Goal: Task Accomplishment & Management: Use online tool/utility

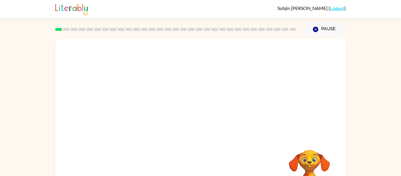
click at [382, 98] on div "Your browser must support playing .mp4 files to use Literably. Please try using…" at bounding box center [200, 121] width 401 height 170
click at [202, 121] on icon "button" at bounding box center [200, 125] width 10 height 10
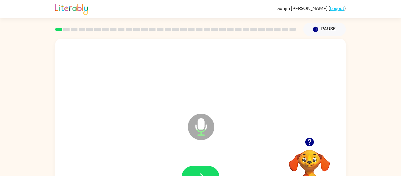
click at [198, 165] on div at bounding box center [200, 177] width 279 height 48
click at [200, 170] on button "button" at bounding box center [201, 176] width 38 height 21
click at [201, 169] on button "button" at bounding box center [201, 176] width 38 height 21
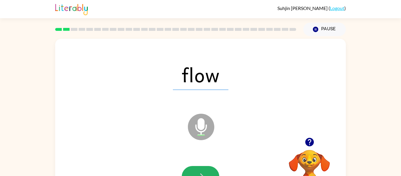
click at [201, 169] on button "button" at bounding box center [201, 176] width 38 height 21
click at [200, 170] on button "button" at bounding box center [201, 176] width 38 height 21
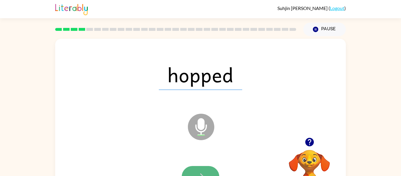
click at [197, 171] on button "button" at bounding box center [201, 176] width 38 height 21
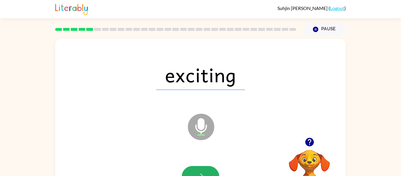
click at [198, 171] on button "button" at bounding box center [201, 176] width 38 height 21
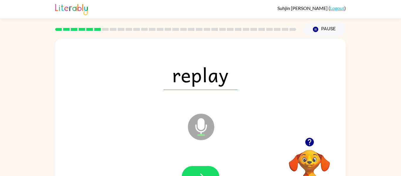
click at [198, 171] on button "button" at bounding box center [201, 176] width 38 height 21
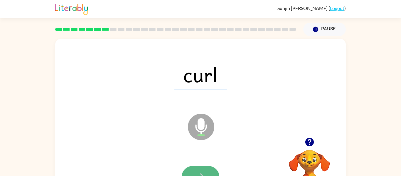
click at [198, 175] on icon "button" at bounding box center [200, 176] width 10 height 10
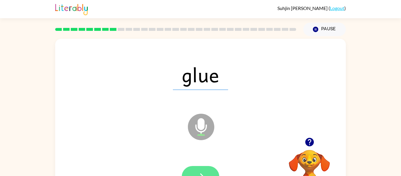
click at [194, 167] on button "button" at bounding box center [201, 176] width 38 height 21
click at [196, 168] on button "button" at bounding box center [201, 176] width 38 height 21
click at [195, 169] on button "button" at bounding box center [201, 176] width 38 height 21
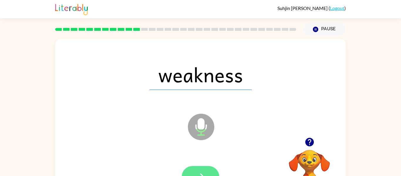
click at [194, 170] on button "button" at bounding box center [201, 176] width 38 height 21
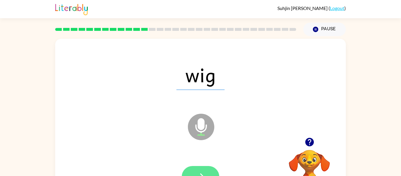
click at [192, 169] on button "button" at bounding box center [201, 176] width 38 height 21
click at [189, 168] on button "button" at bounding box center [201, 176] width 38 height 21
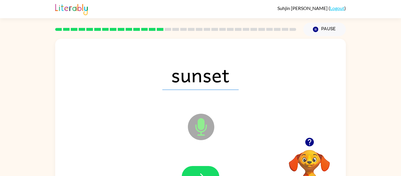
click at [189, 168] on button "button" at bounding box center [201, 176] width 38 height 21
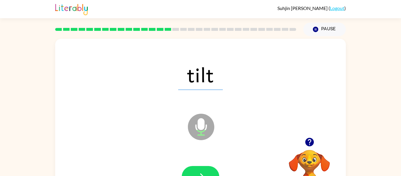
click at [189, 168] on button "button" at bounding box center [201, 176] width 38 height 21
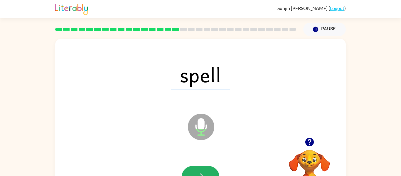
click at [189, 168] on button "button" at bounding box center [201, 176] width 38 height 21
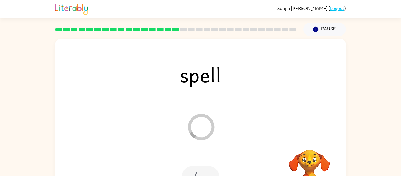
click at [189, 168] on div at bounding box center [201, 176] width 38 height 21
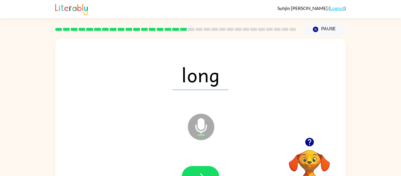
click at [189, 168] on button "button" at bounding box center [201, 176] width 38 height 21
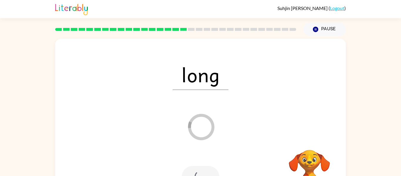
click at [189, 168] on div at bounding box center [201, 176] width 38 height 21
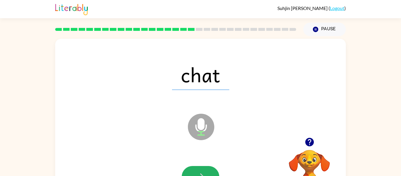
click at [189, 168] on button "button" at bounding box center [201, 176] width 38 height 21
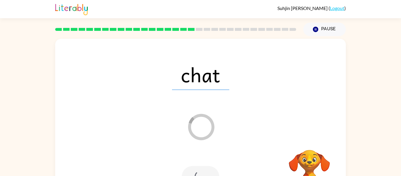
click at [189, 168] on div at bounding box center [201, 176] width 38 height 21
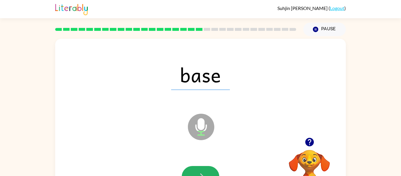
click at [188, 168] on button "button" at bounding box center [201, 176] width 38 height 21
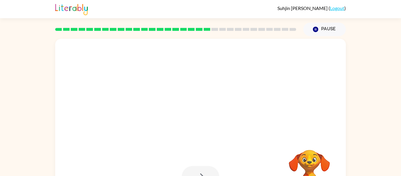
click at [188, 168] on div at bounding box center [201, 176] width 38 height 21
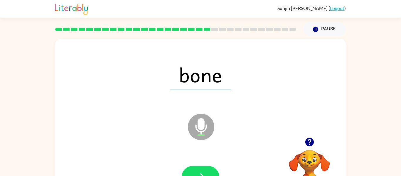
click at [188, 168] on button "button" at bounding box center [201, 176] width 38 height 21
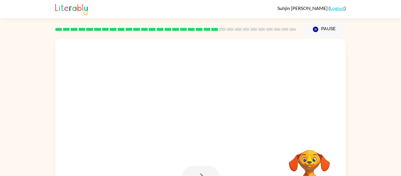
click at [188, 168] on div at bounding box center [201, 176] width 38 height 21
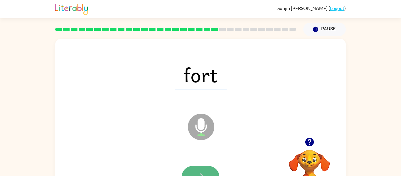
click at [189, 168] on button "button" at bounding box center [201, 176] width 38 height 21
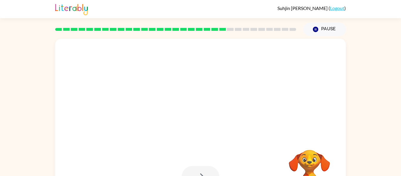
click at [189, 168] on div at bounding box center [201, 176] width 38 height 21
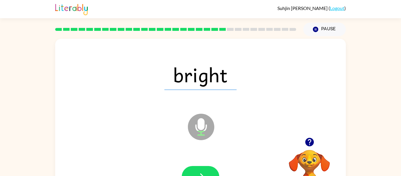
click at [189, 168] on button "button" at bounding box center [201, 176] width 38 height 21
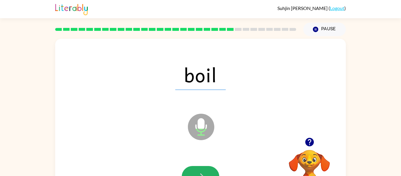
click at [188, 168] on button "button" at bounding box center [201, 176] width 38 height 21
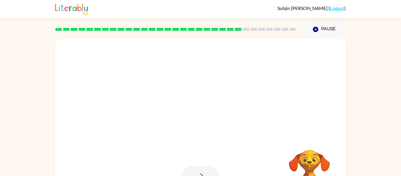
click at [188, 168] on div at bounding box center [201, 176] width 38 height 21
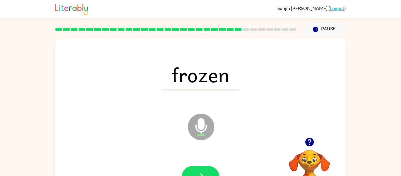
click at [187, 166] on div at bounding box center [201, 176] width 38 height 21
click at [200, 171] on icon "button" at bounding box center [200, 176] width 10 height 10
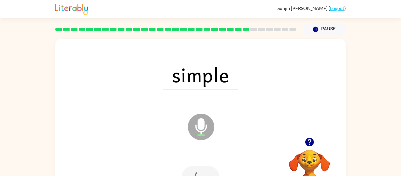
click at [200, 171] on div at bounding box center [201, 176] width 38 height 21
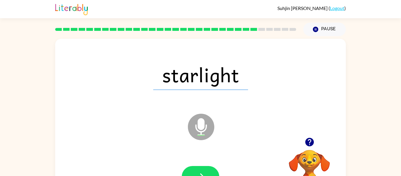
click at [201, 171] on icon "button" at bounding box center [200, 176] width 10 height 10
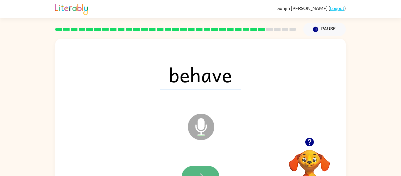
click at [202, 170] on button "button" at bounding box center [201, 176] width 38 height 21
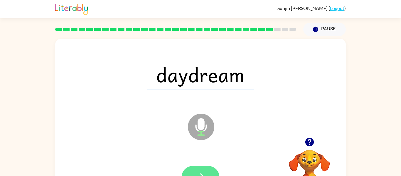
click at [201, 171] on button "button" at bounding box center [201, 176] width 38 height 21
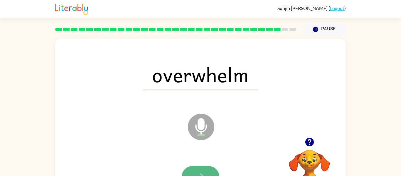
click at [199, 173] on icon "button" at bounding box center [200, 176] width 10 height 10
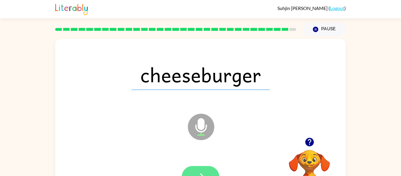
click at [198, 173] on icon "button" at bounding box center [200, 176] width 10 height 10
